Goal: Task Accomplishment & Management: Manage account settings

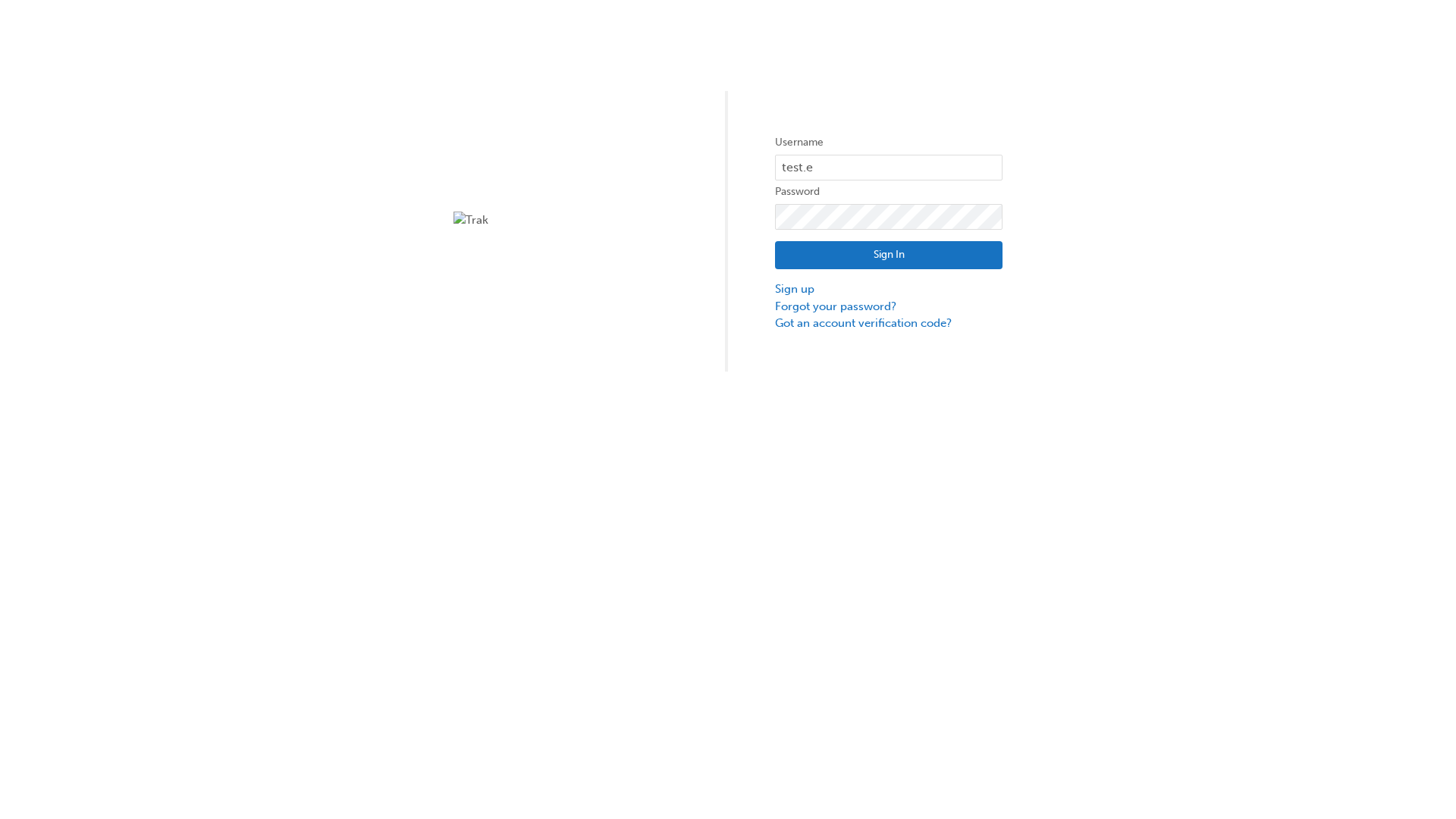
type input "test.e2e.user31"
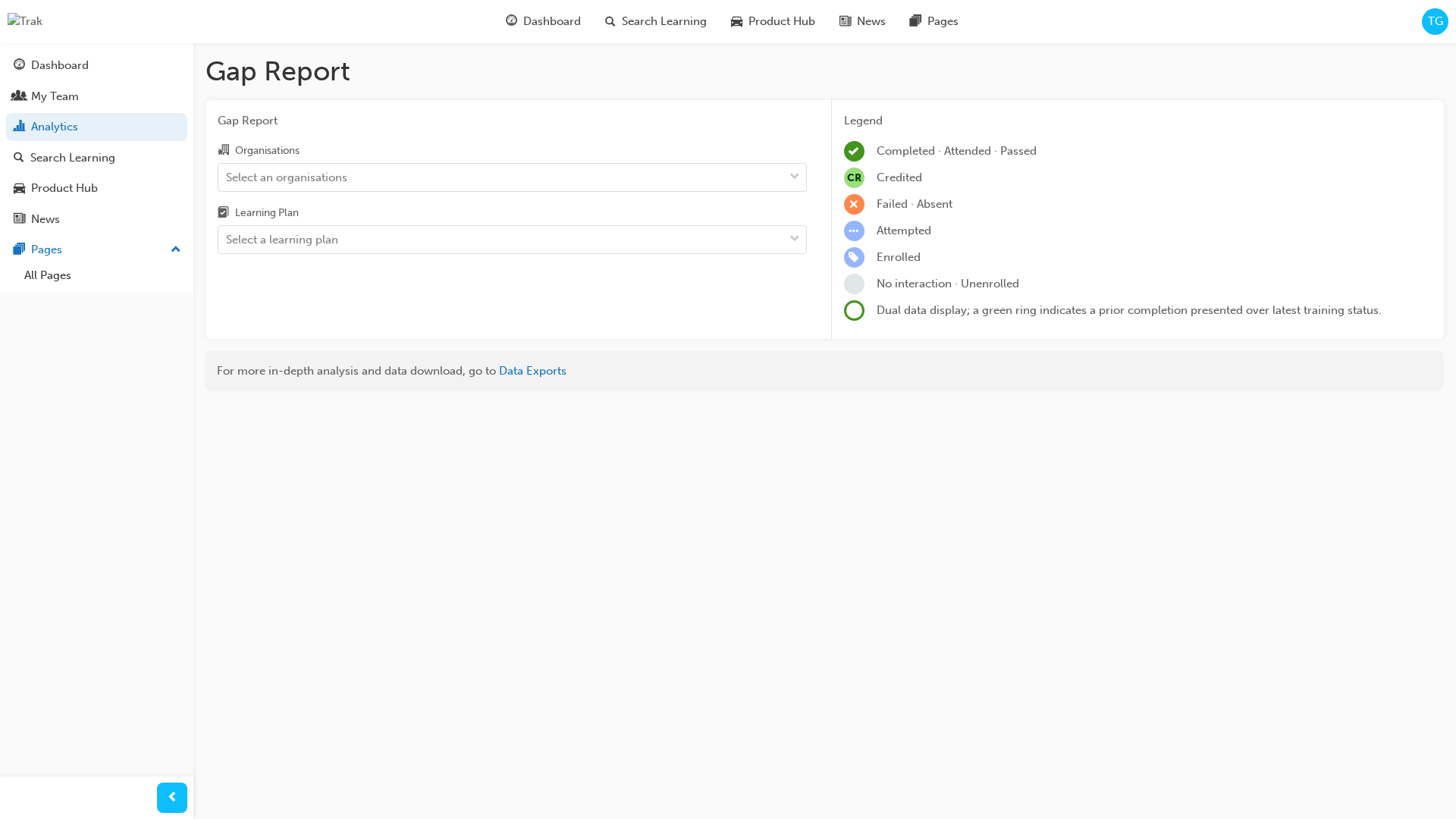
click at [227, 177] on input "Organisations Select an organisations" at bounding box center [227, 176] width 2 height 13
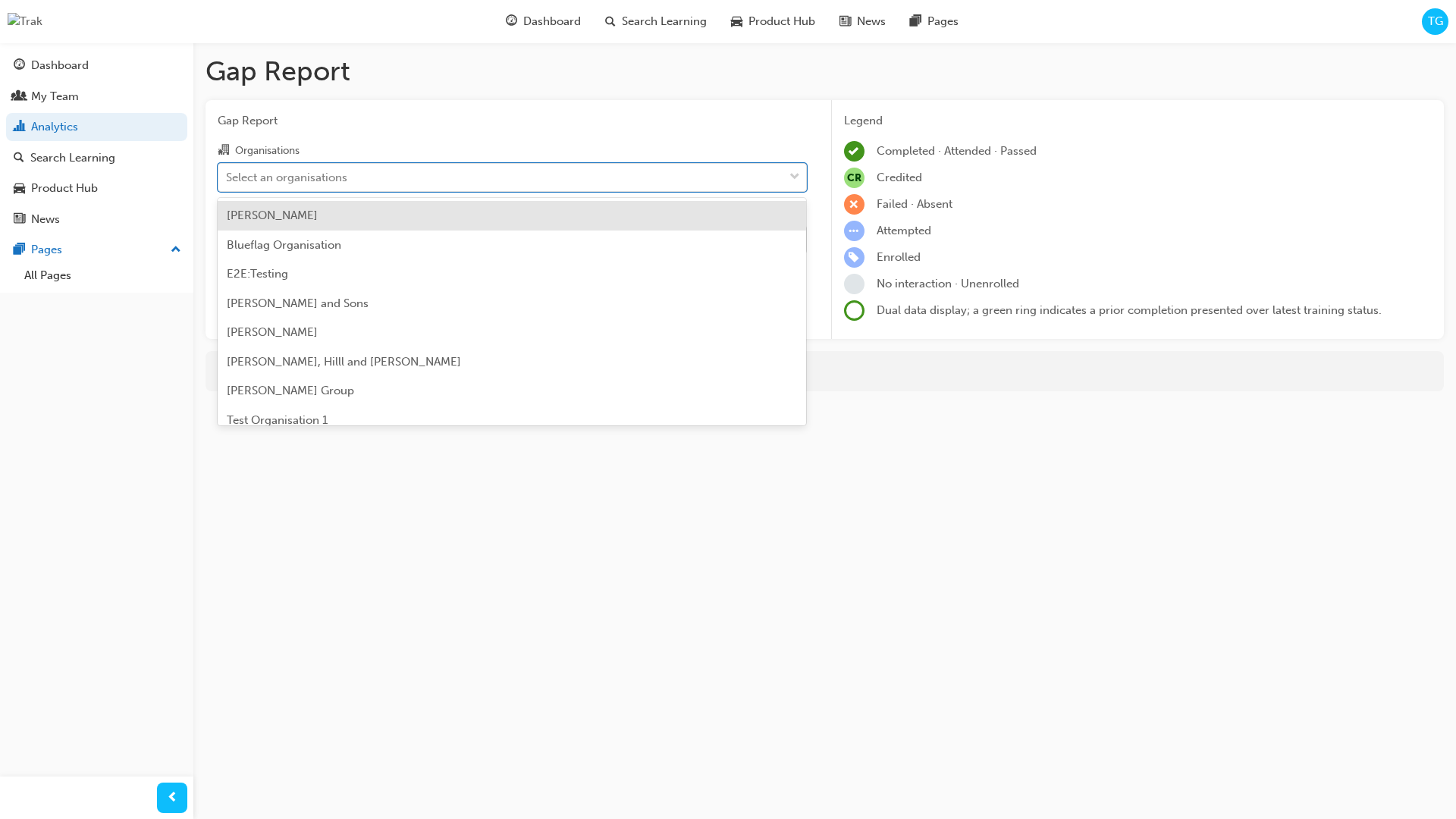
click at [227, 240] on input "Learning Plan Select a learning plan" at bounding box center [227, 240] width 2 height 13
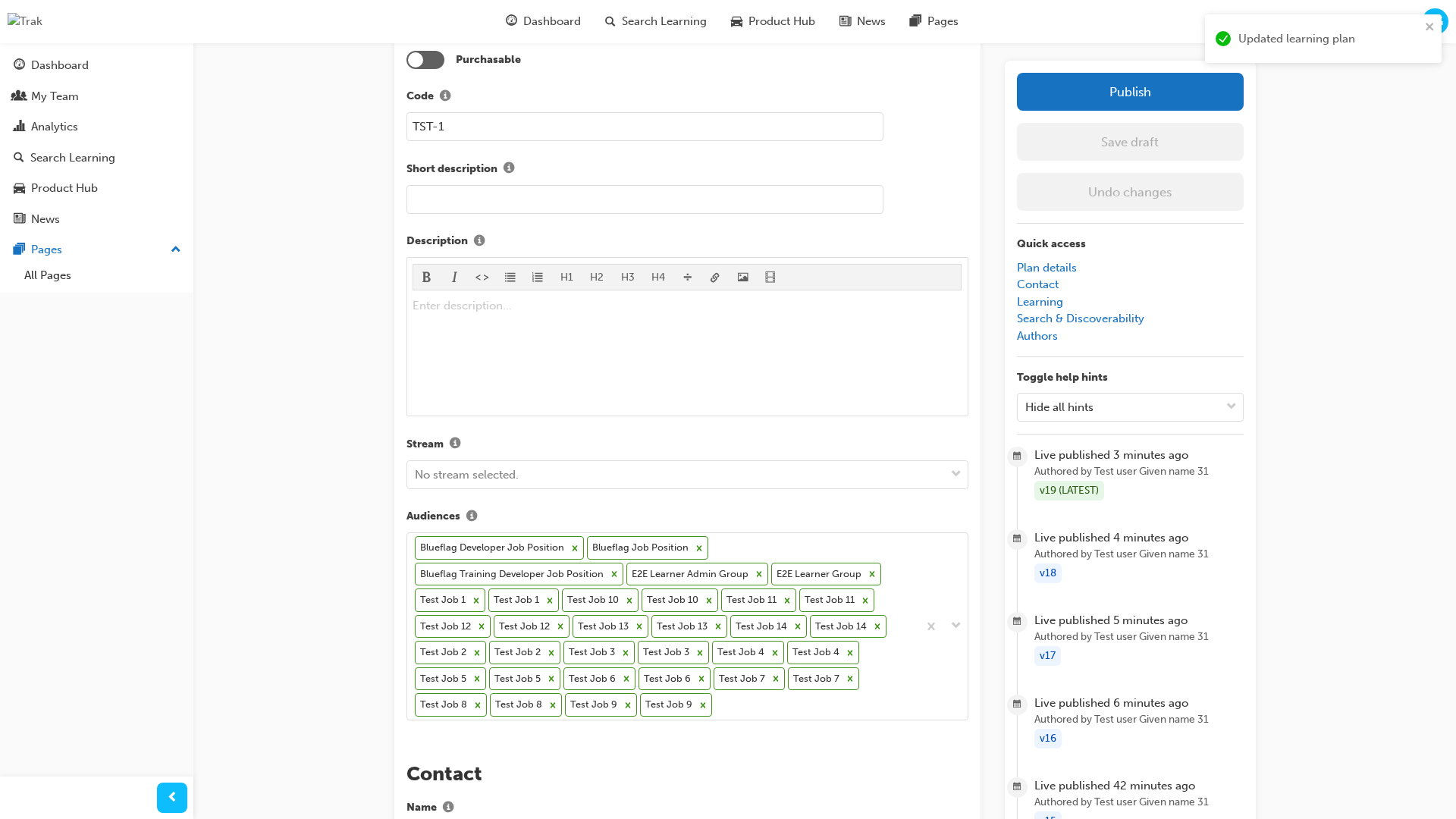
scroll to position [460, 0]
